Goal: Information Seeking & Learning: Learn about a topic

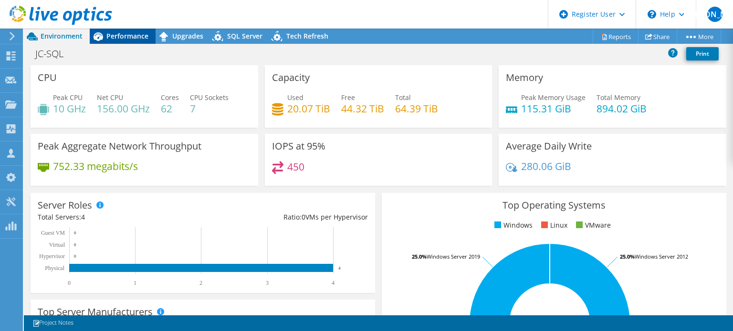
click at [124, 35] on span "Performance" at bounding box center [127, 35] width 42 height 9
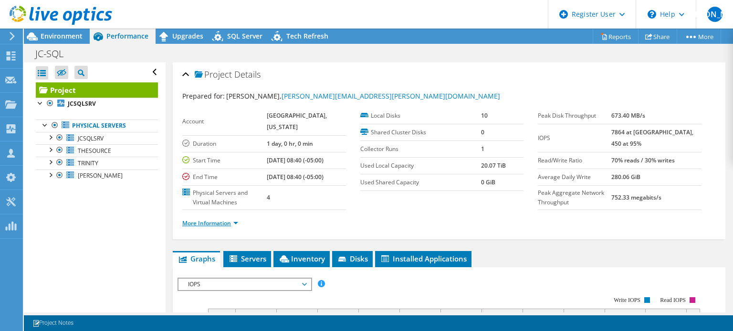
click at [214, 228] on link "More Information" at bounding box center [210, 223] width 56 height 8
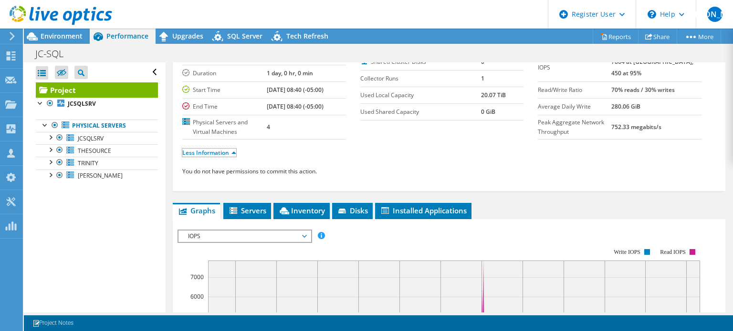
scroll to position [143, 0]
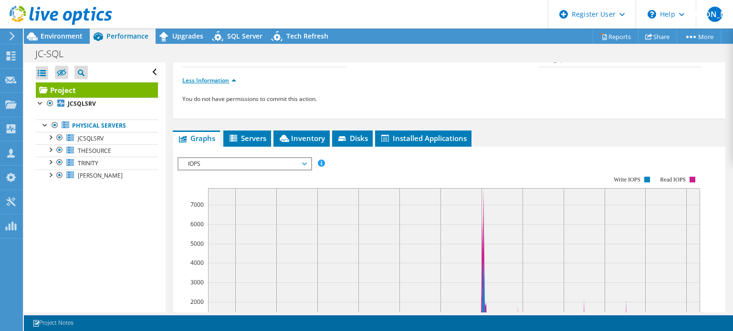
click at [224, 84] on link "Less Information" at bounding box center [209, 80] width 54 height 8
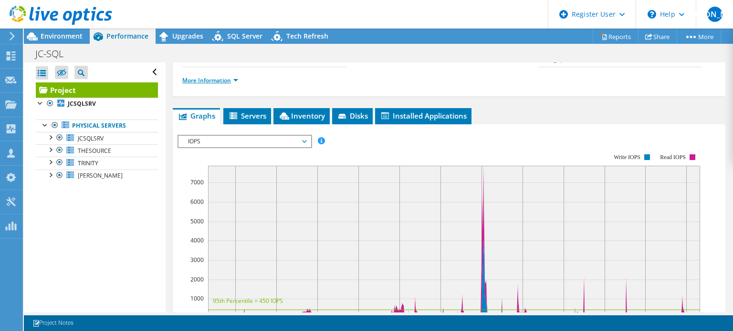
click at [224, 84] on link "More Information" at bounding box center [210, 80] width 56 height 8
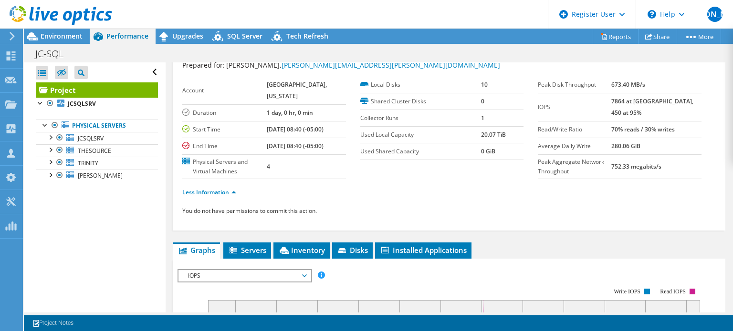
scroll to position [0, 0]
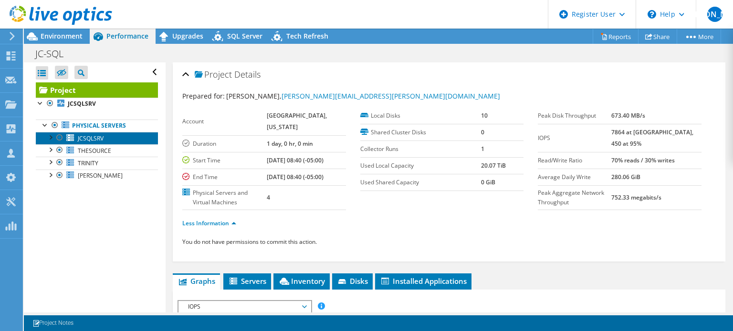
click at [92, 137] on span "JCSQLSRV" at bounding box center [91, 139] width 26 height 8
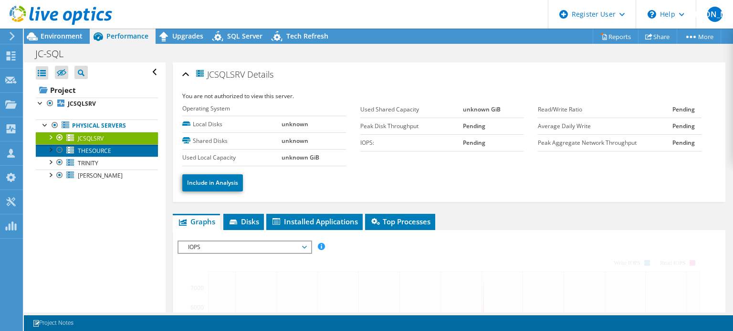
click at [113, 147] on link "THESOURCE" at bounding box center [97, 151] width 122 height 12
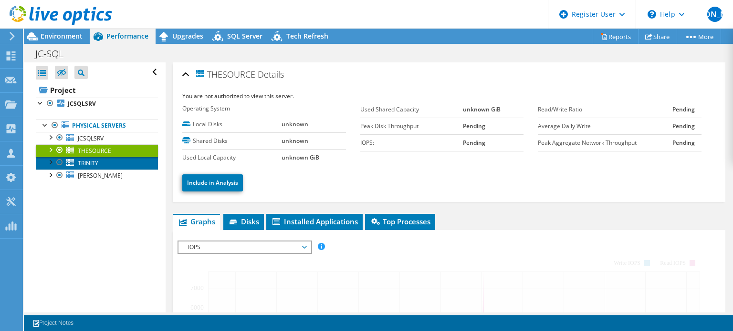
click at [113, 163] on link "TRINITY" at bounding box center [97, 163] width 122 height 12
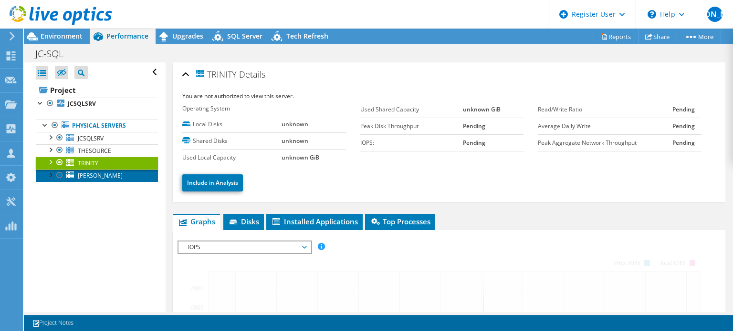
click at [114, 174] on link "[PERSON_NAME]" at bounding box center [97, 176] width 122 height 12
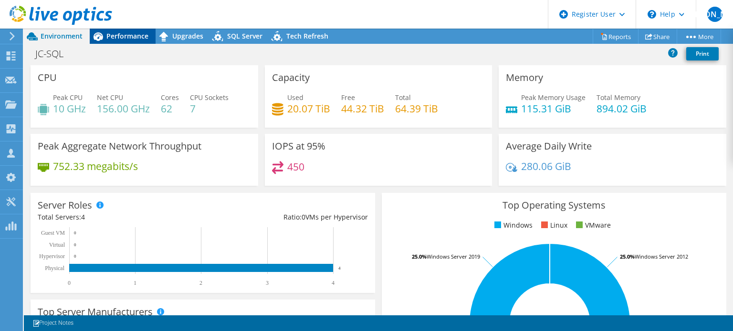
click at [116, 34] on span "Performance" at bounding box center [127, 35] width 42 height 9
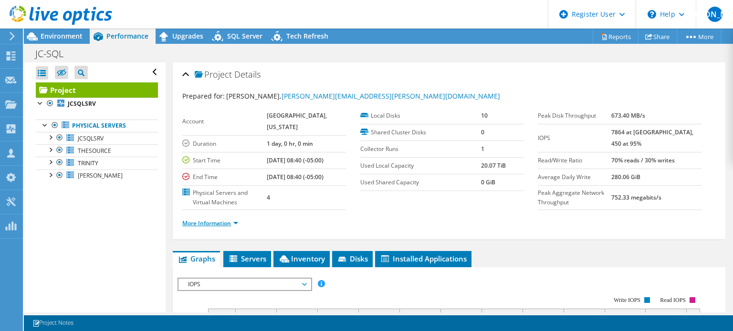
click at [219, 228] on link "More Information" at bounding box center [210, 223] width 56 height 8
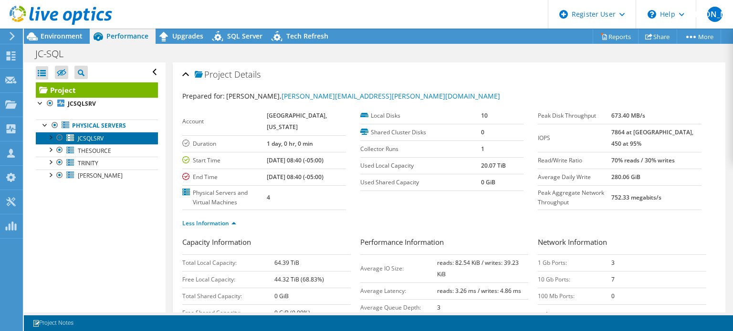
click at [131, 138] on link "JCSQLSRV" at bounding box center [97, 138] width 122 height 12
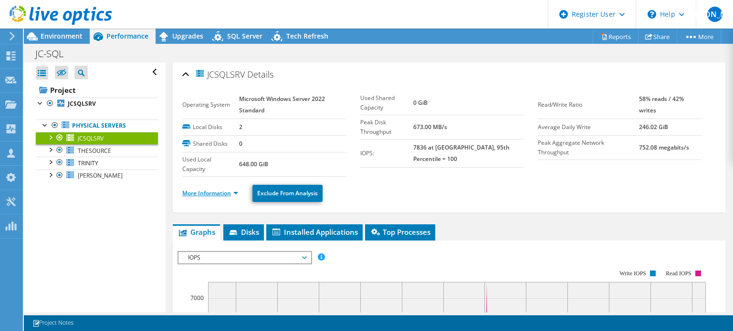
click at [210, 194] on link "More Information" at bounding box center [210, 193] width 56 height 8
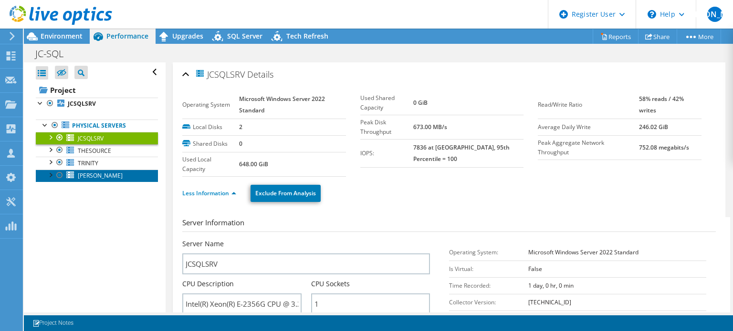
click at [121, 173] on link "[PERSON_NAME]" at bounding box center [97, 176] width 122 height 12
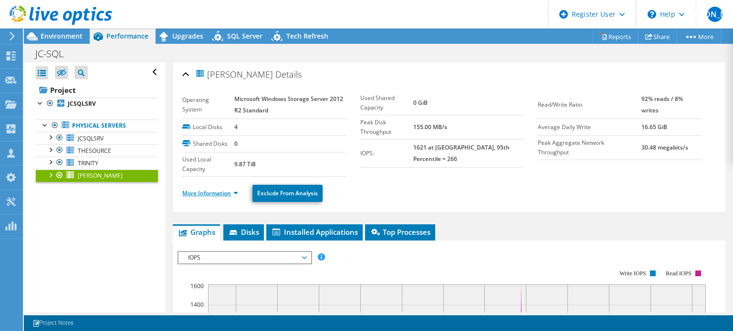
click at [223, 191] on link "More Information" at bounding box center [210, 193] width 56 height 8
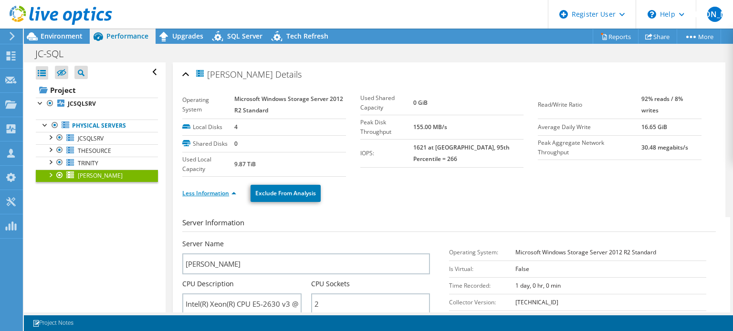
click at [220, 191] on link "Less Information" at bounding box center [209, 193] width 54 height 8
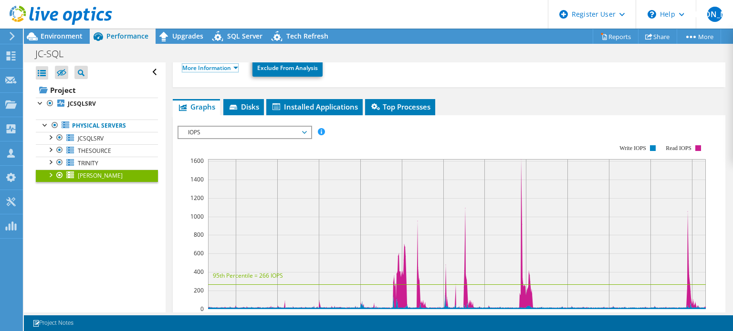
scroll to position [95, 0]
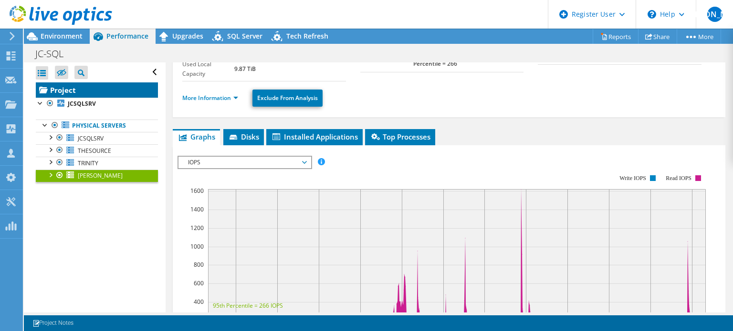
click at [99, 89] on link "Project" at bounding box center [97, 90] width 122 height 15
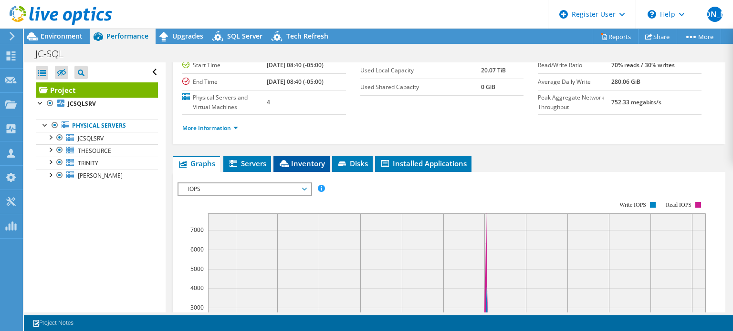
click at [315, 172] on li "Inventory" at bounding box center [301, 164] width 56 height 16
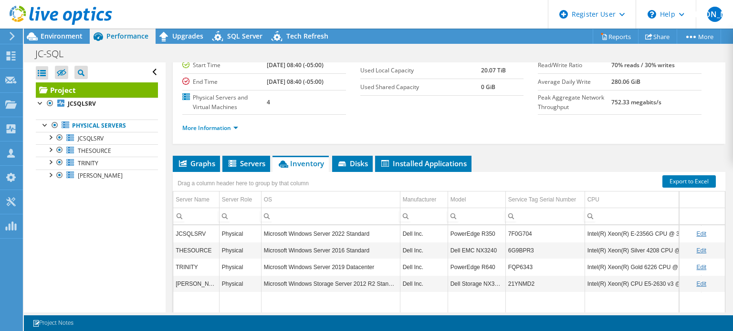
scroll to position [143, 0]
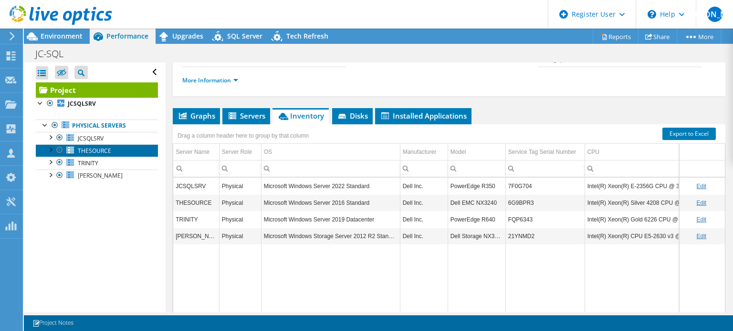
click at [130, 150] on link "THESOURCE" at bounding box center [97, 151] width 122 height 12
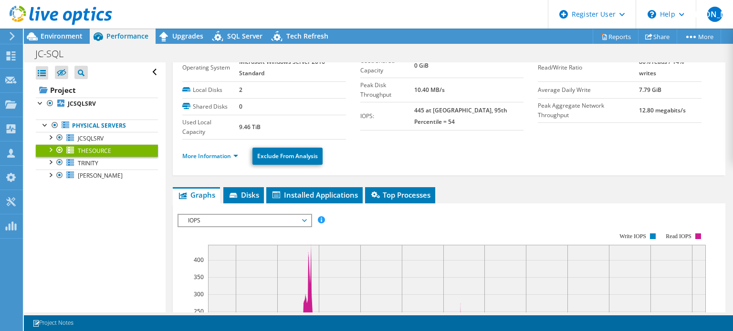
scroll to position [0, 0]
